Goal: Task Accomplishment & Management: Manage account settings

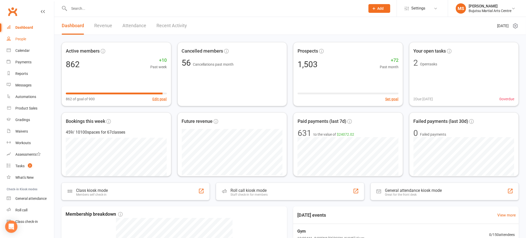
click at [25, 40] on div "People" at bounding box center [20, 39] width 11 height 4
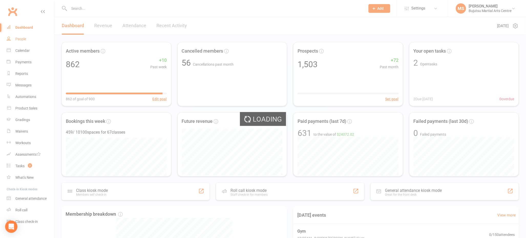
select select "100"
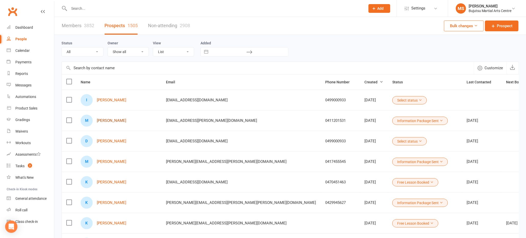
click at [117, 119] on link "[PERSON_NAME]" at bounding box center [111, 120] width 29 height 4
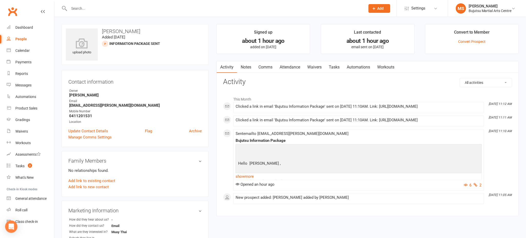
click at [295, 67] on link "Attendance" at bounding box center [290, 67] width 28 height 12
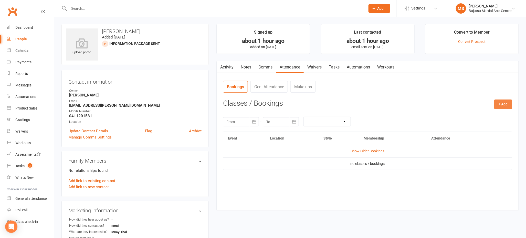
click at [504, 102] on button "+ Add" at bounding box center [503, 103] width 18 height 9
click at [479, 115] on link "Book Event" at bounding box center [486, 116] width 51 height 10
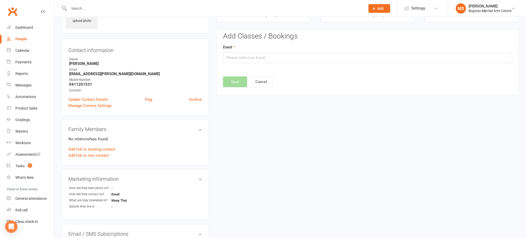
scroll to position [35, 0]
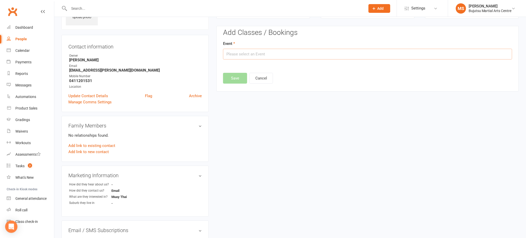
click at [254, 54] on input "text" at bounding box center [367, 54] width 289 height 11
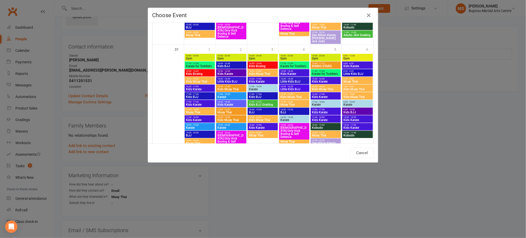
scroll to position [558, 0]
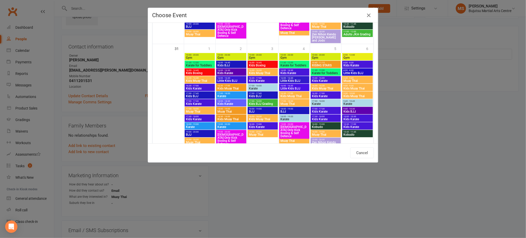
drag, startPoint x: 261, startPoint y: 119, endPoint x: 259, endPoint y: 134, distance: 14.9
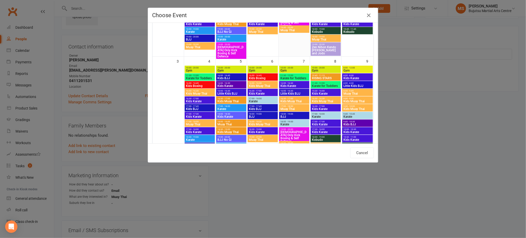
scroll to position [0, 0]
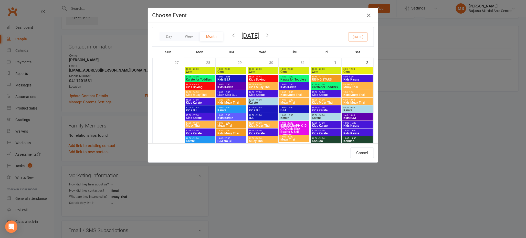
click at [270, 34] on icon "button" at bounding box center [267, 35] width 6 height 6
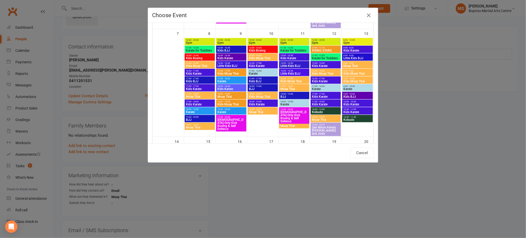
scroll to position [143, 0]
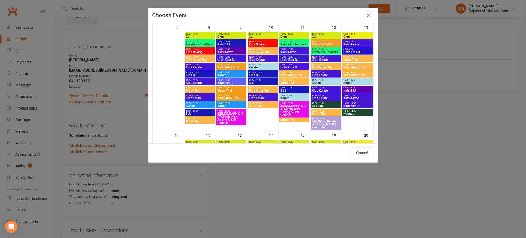
click at [229, 89] on span "Muay Thai" at bounding box center [231, 90] width 28 height 3
type input "Muay Thai - [DATE] 6:00:00 PM"
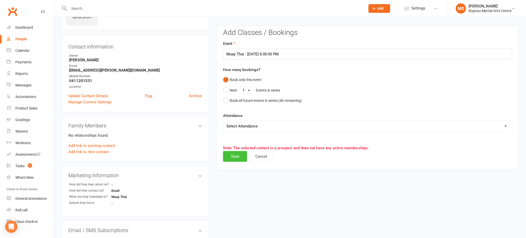
click at [233, 154] on button "Save" at bounding box center [235, 156] width 24 height 11
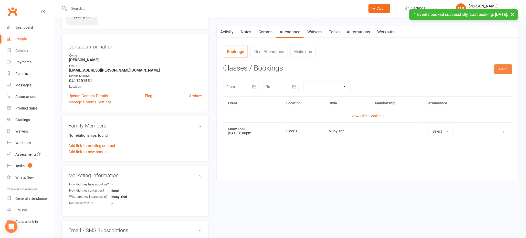
click at [508, 70] on button "+ Add" at bounding box center [503, 68] width 18 height 9
click at [471, 79] on link "Book Event" at bounding box center [486, 81] width 51 height 10
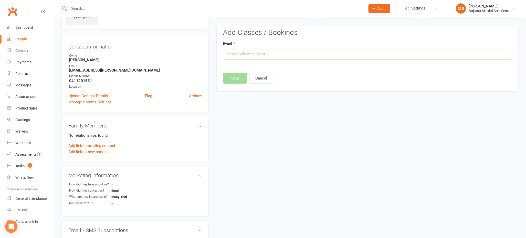
click at [279, 57] on input "text" at bounding box center [367, 54] width 289 height 11
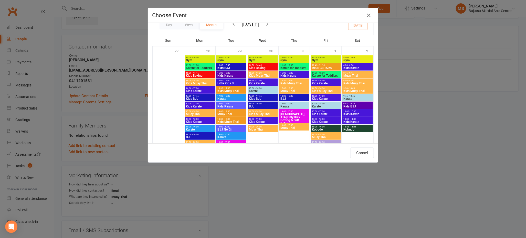
scroll to position [10, 0]
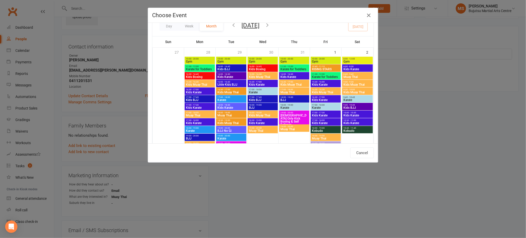
click at [270, 25] on icon "button" at bounding box center [267, 25] width 6 height 6
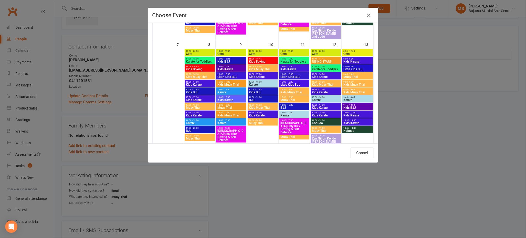
scroll to position [129, 0]
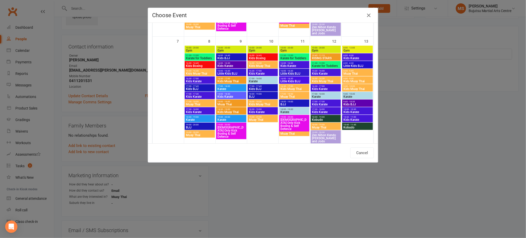
click at [223, 110] on span "18:30 - 19:00" at bounding box center [231, 109] width 28 height 2
type input "Kids Muay Thai - [DATE] 6:30:00 PM"
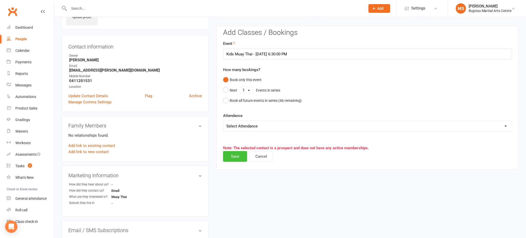
click at [238, 155] on button "Save" at bounding box center [235, 156] width 24 height 11
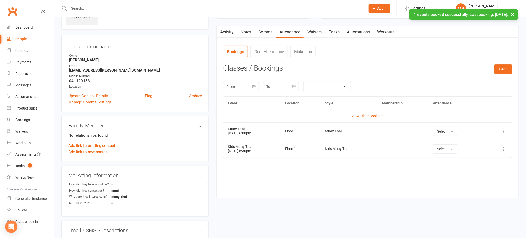
click at [22, 40] on div "People" at bounding box center [21, 39] width 12 height 4
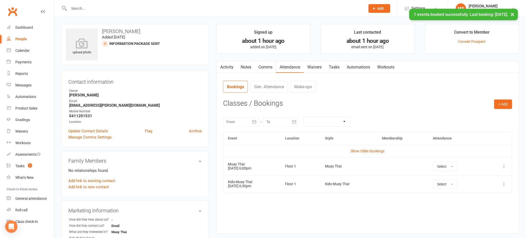
select select "100"
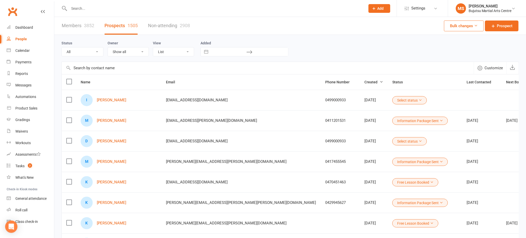
click at [392, 118] on button "Information Package Sent" at bounding box center [420, 120] width 56 height 8
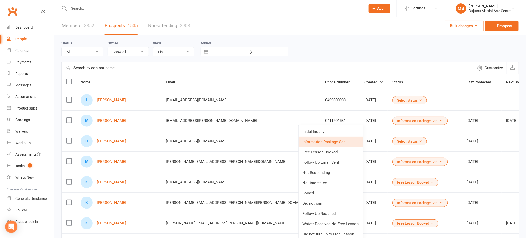
click at [346, 152] on link "Free Lesson Booked" at bounding box center [330, 152] width 64 height 10
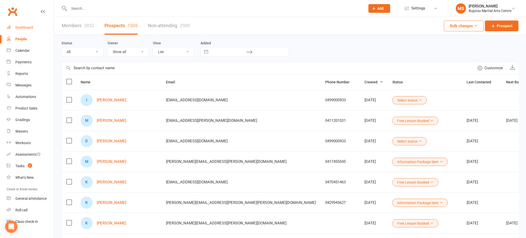
click at [27, 28] on div "Dashboard" at bounding box center [24, 27] width 18 height 4
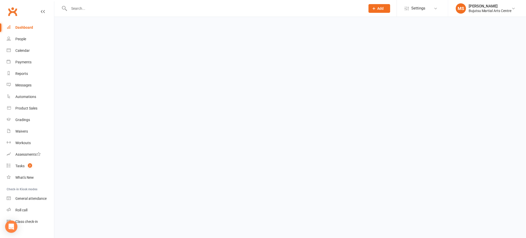
click at [27, 28] on div "Dashboard" at bounding box center [24, 27] width 18 height 4
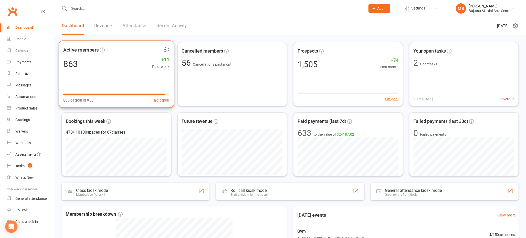
click at [117, 79] on div "Active members 863 +11 Past week 863 of goal of 900 Edit goal" at bounding box center [116, 73] width 115 height 67
